Goal: Information Seeking & Learning: Understand process/instructions

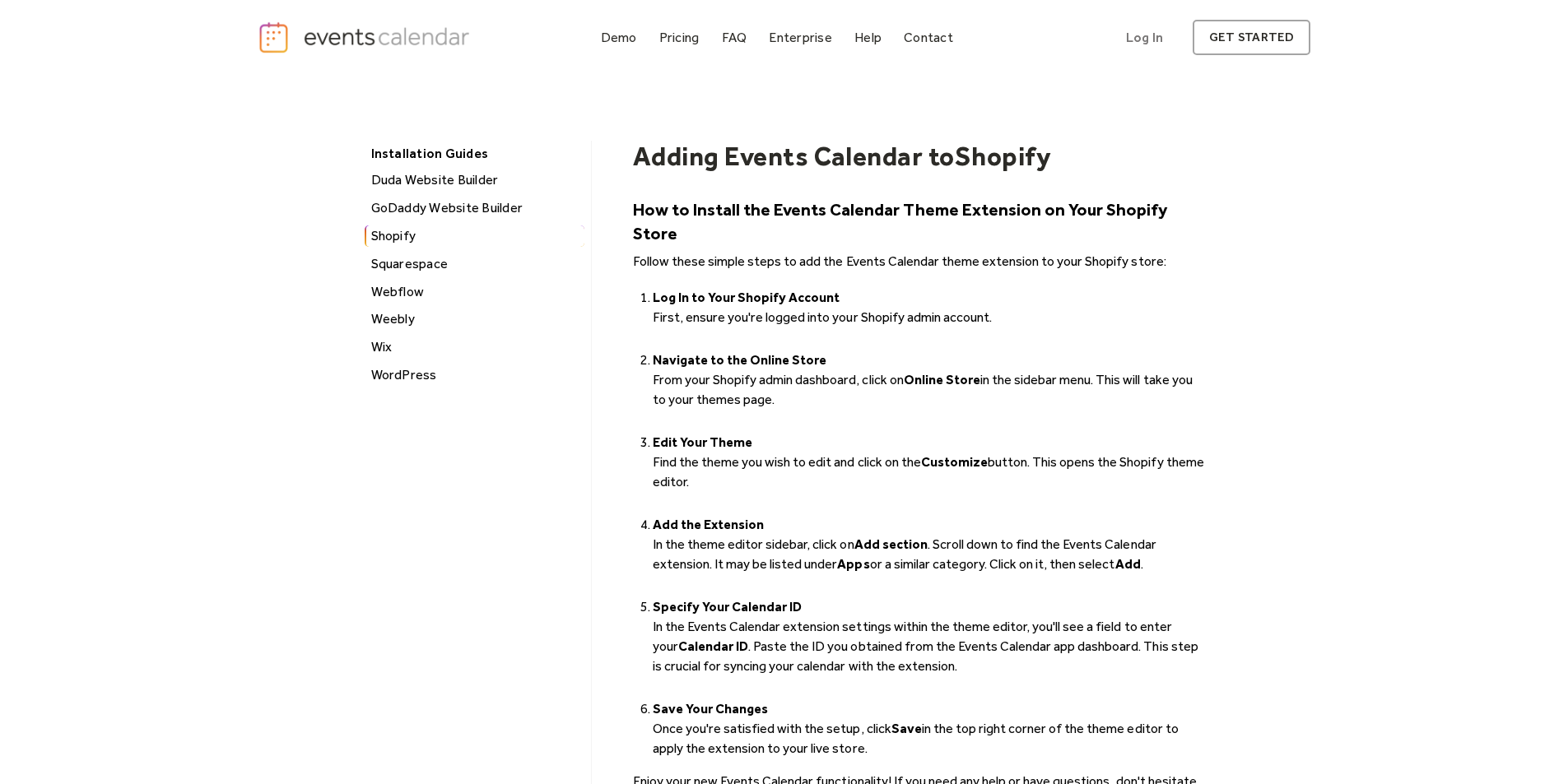
drag, startPoint x: 654, startPoint y: 358, endPoint x: 795, endPoint y: 374, distance: 141.9
click at [795, 374] on ol "Log In to Your Shopify Account ‍ First, ensure you're logged into your Shopify …" at bounding box center [919, 522] width 573 height 474
click at [795, 375] on li "Navigate to the Online Store ‍ From your Shopify admin dashboard, click on Onli…" at bounding box center [930, 390] width 554 height 79
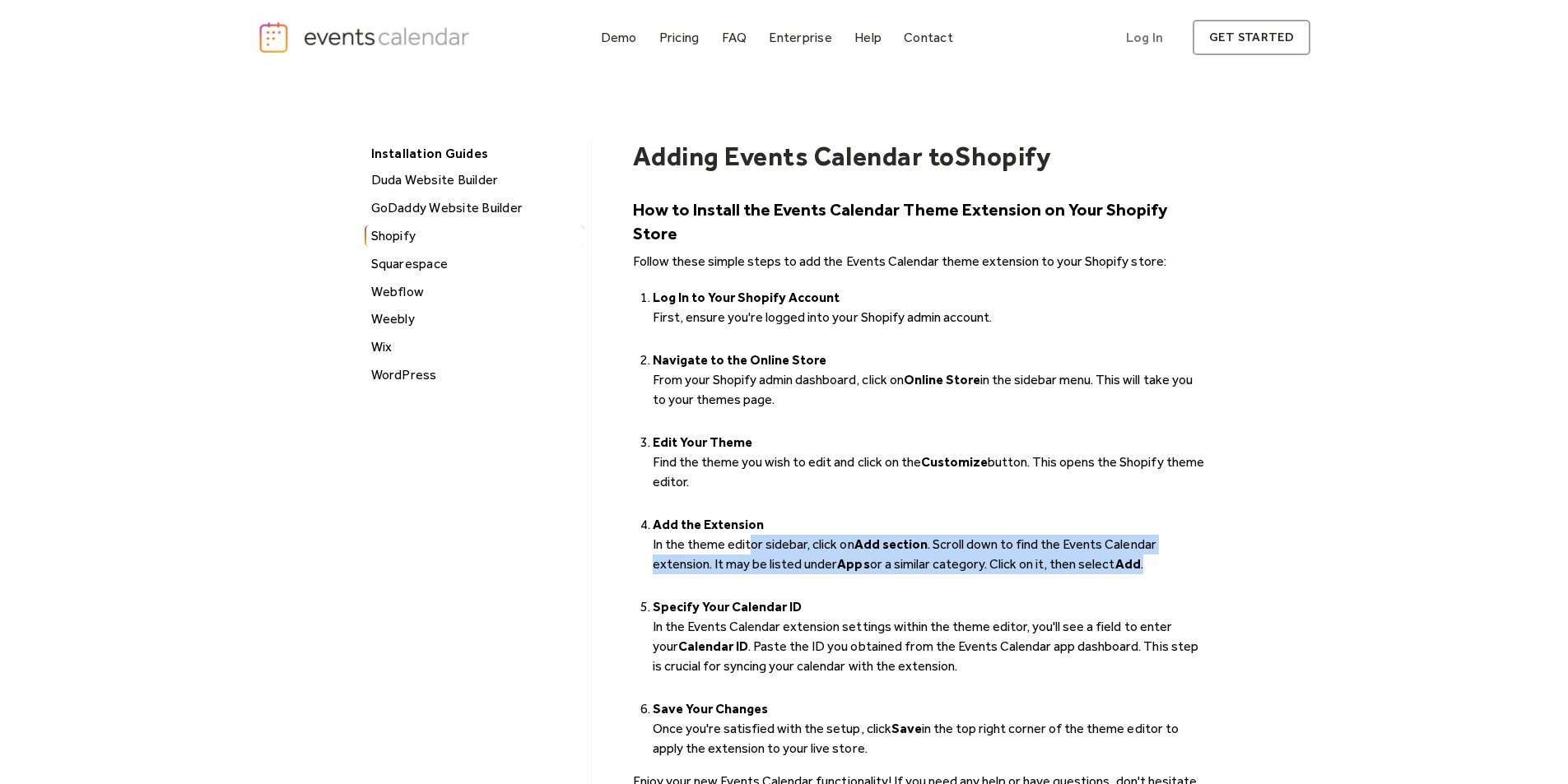
drag, startPoint x: 750, startPoint y: 515, endPoint x: 1172, endPoint y: 543, distance: 422.9
click at [1174, 543] on li "‍ Add the Extension In the theme editor sidebar, click on Add section . Scroll …" at bounding box center [930, 554] width 554 height 79
click at [1172, 543] on li "‍ Add the Extension In the theme editor sidebar, click on Add section . Scroll …" at bounding box center [930, 554] width 554 height 79
drag, startPoint x: 1149, startPoint y: 543, endPoint x: 650, endPoint y: 521, distance: 499.5
click at [650, 521] on ol "Log In to Your Shopify Account ‍ First, ensure you're logged into your Shopify …" at bounding box center [919, 522] width 573 height 474
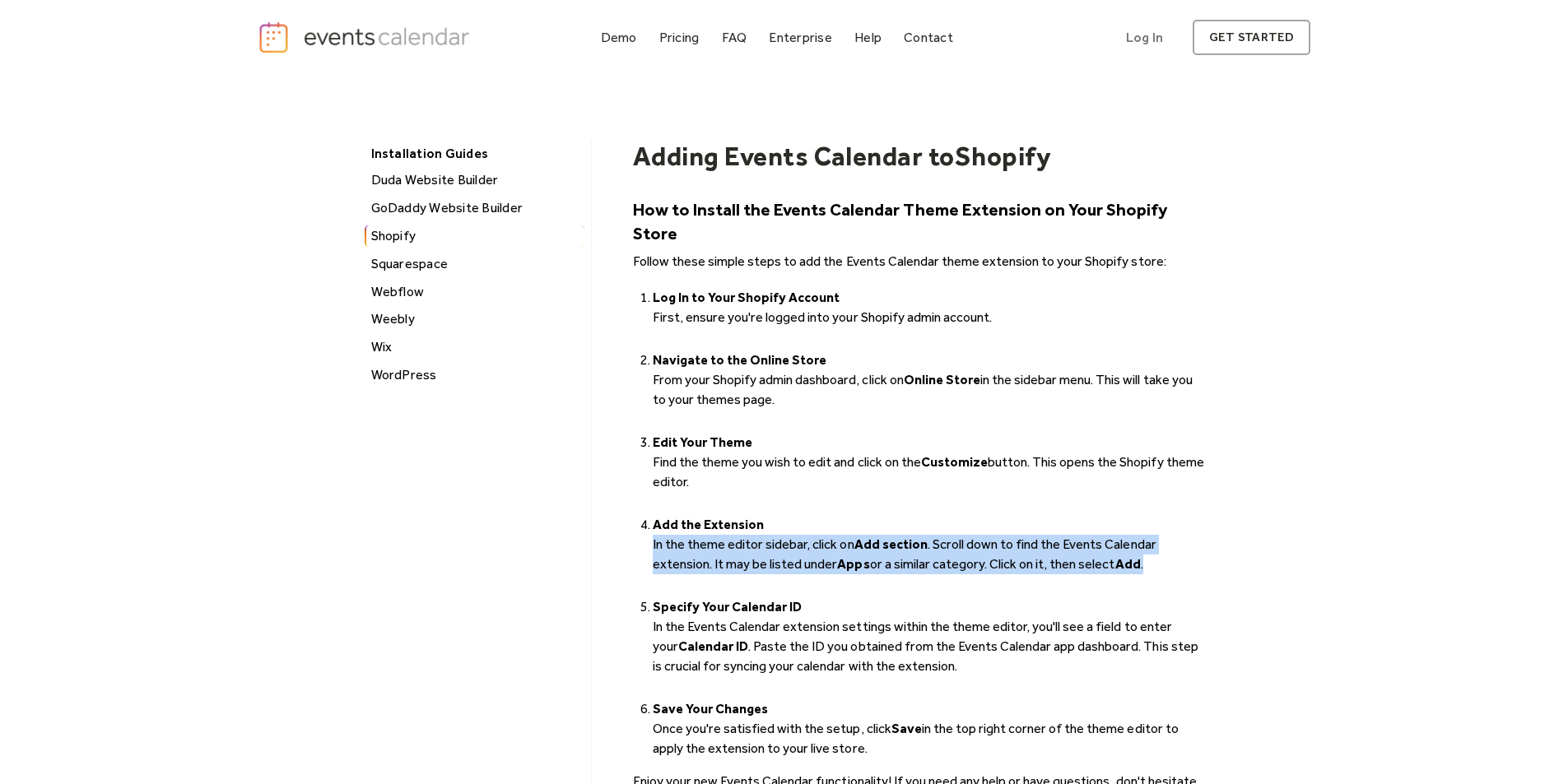
click at [648, 521] on ol "Log In to Your Shopify Account ‍ First, ensure you're logged into your Shopify …" at bounding box center [919, 522] width 573 height 474
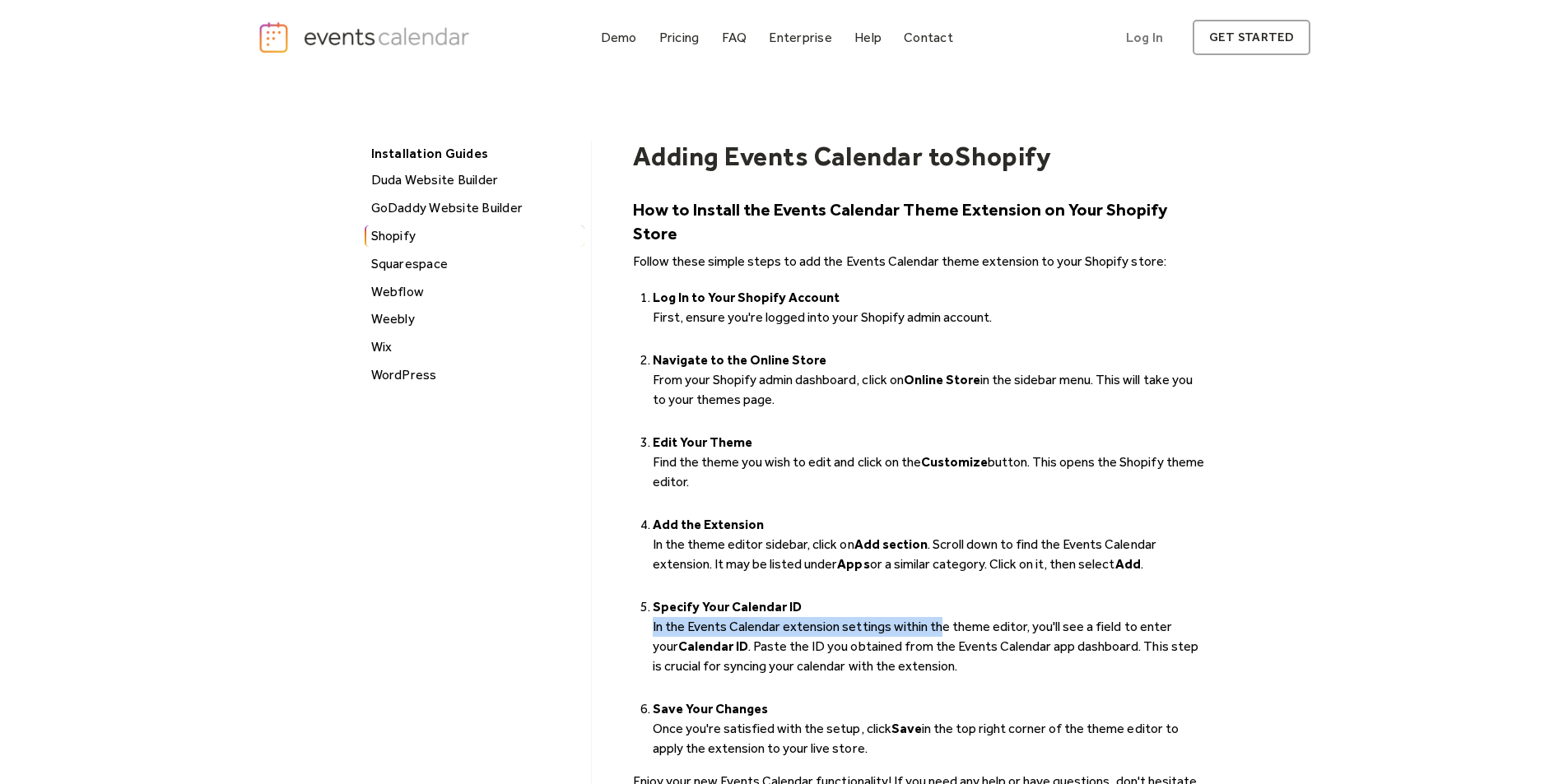
drag, startPoint x: 650, startPoint y: 606, endPoint x: 942, endPoint y: 598, distance: 292.1
click at [942, 598] on ol "Log In to Your Shopify Account ‍ First, ensure you're logged into your Shopify …" at bounding box center [919, 522] width 573 height 474
click at [942, 598] on li "‍ Specify Your Calendar ID In the Events Calendar extension settings within the…" at bounding box center [930, 646] width 554 height 98
click at [323, 190] on div "Installation Guides [PERSON_NAME] Website Builder GoDaddy Website Builder Shopi…" at bounding box center [784, 524] width 1054 height 899
